Goal: Check status: Check status

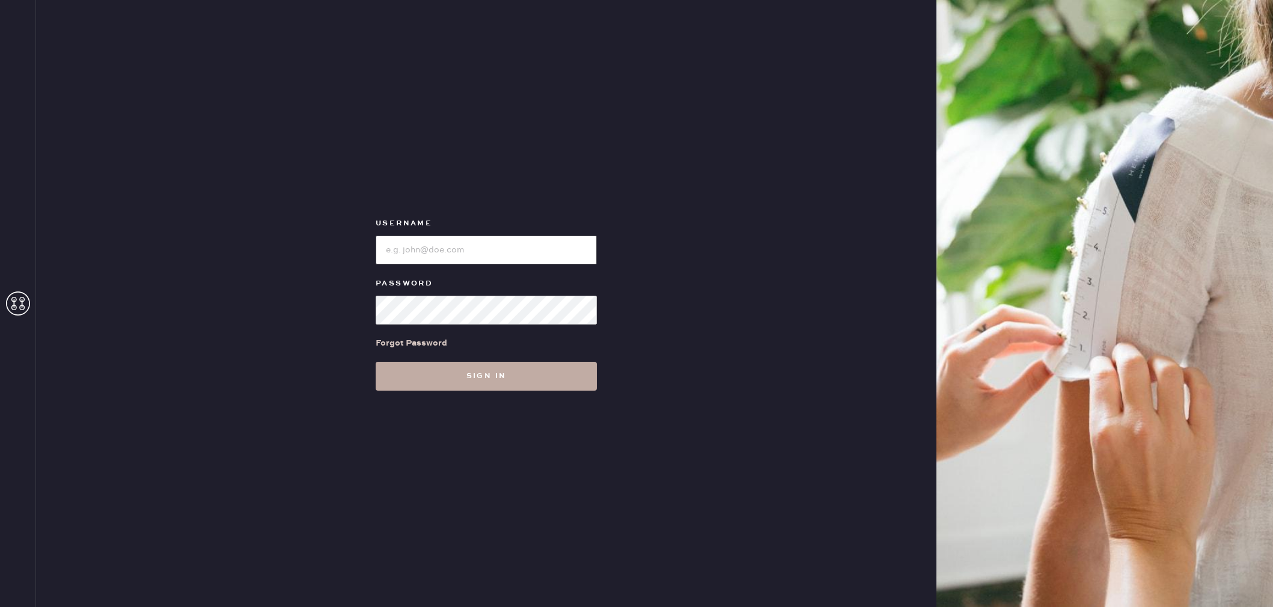
type input "Reformationstudiocity"
click at [450, 369] on button "Sign in" at bounding box center [486, 376] width 221 height 29
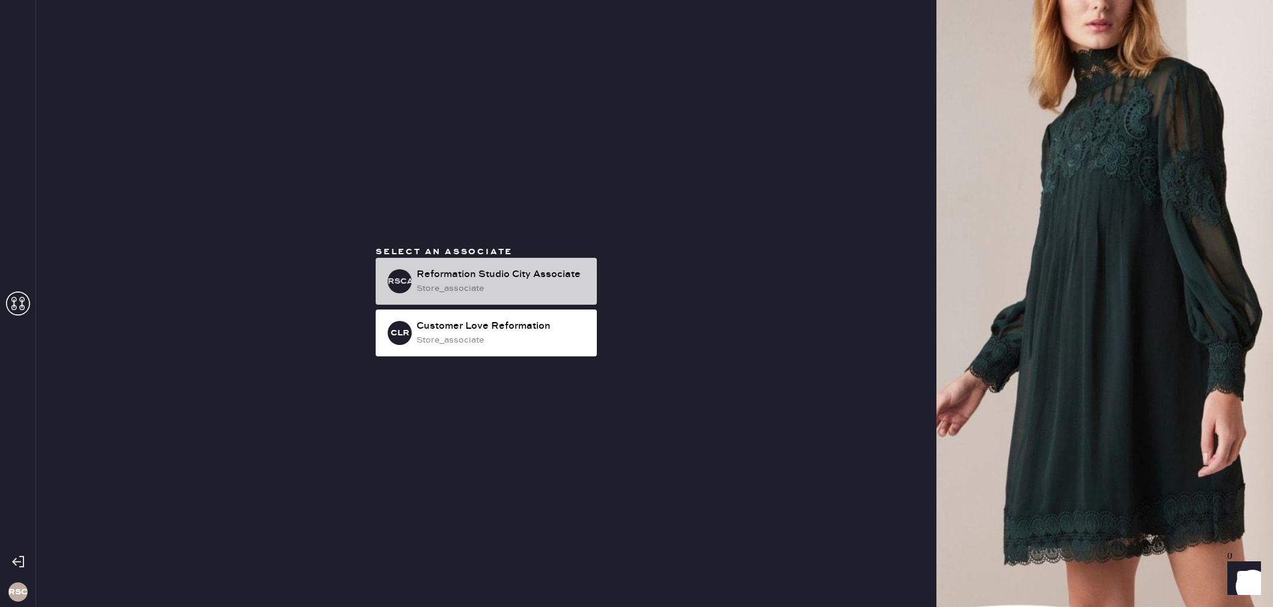
click at [550, 283] on div "store_associate" at bounding box center [502, 288] width 171 height 13
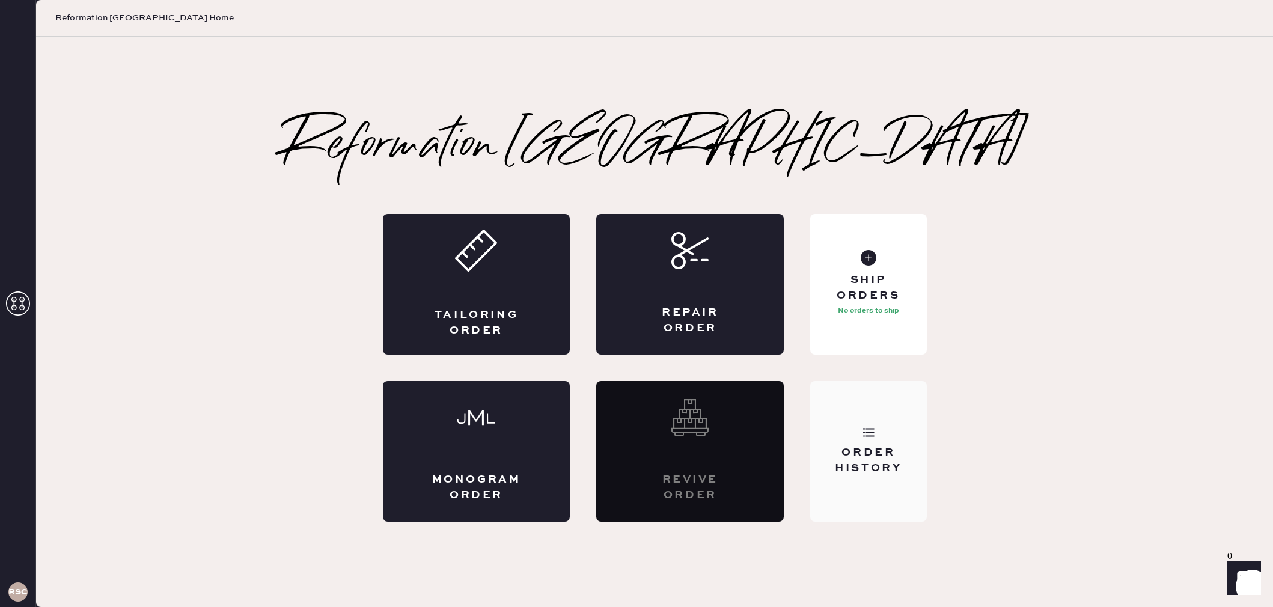
click at [831, 440] on div "Order History" at bounding box center [868, 451] width 116 height 141
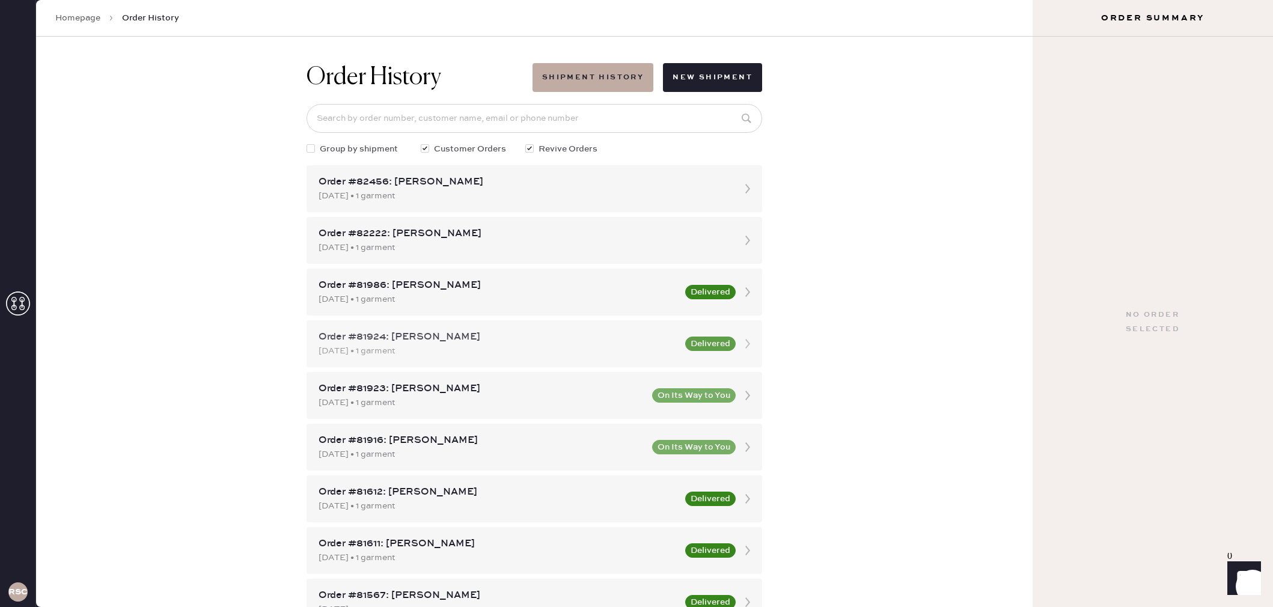
click at [549, 349] on div "[DATE] • 1 garment" at bounding box center [499, 350] width 360 height 13
